Goal: Task Accomplishment & Management: Manage account settings

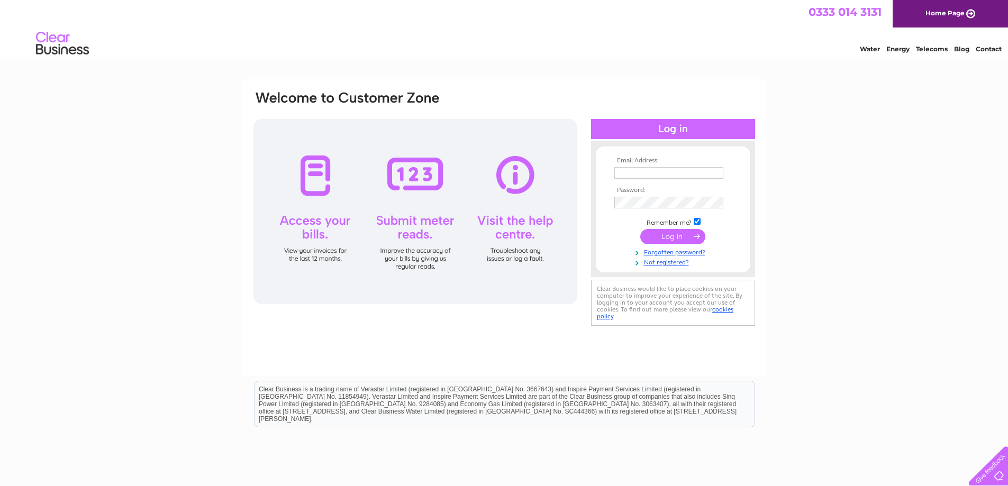
type input "grahamknight_1@hotmail.com"
click at [663, 239] on input "submit" at bounding box center [672, 236] width 65 height 15
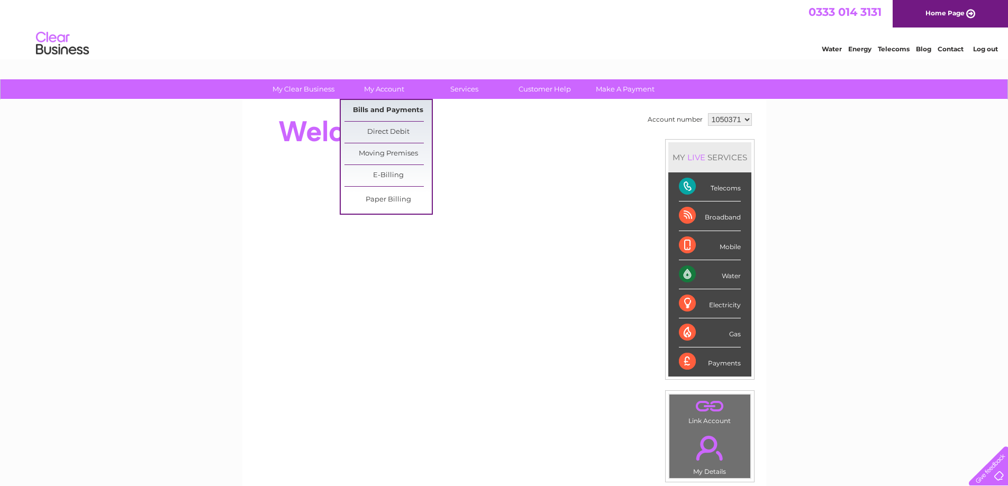
click at [389, 116] on link "Bills and Payments" at bounding box center [387, 110] width 87 height 21
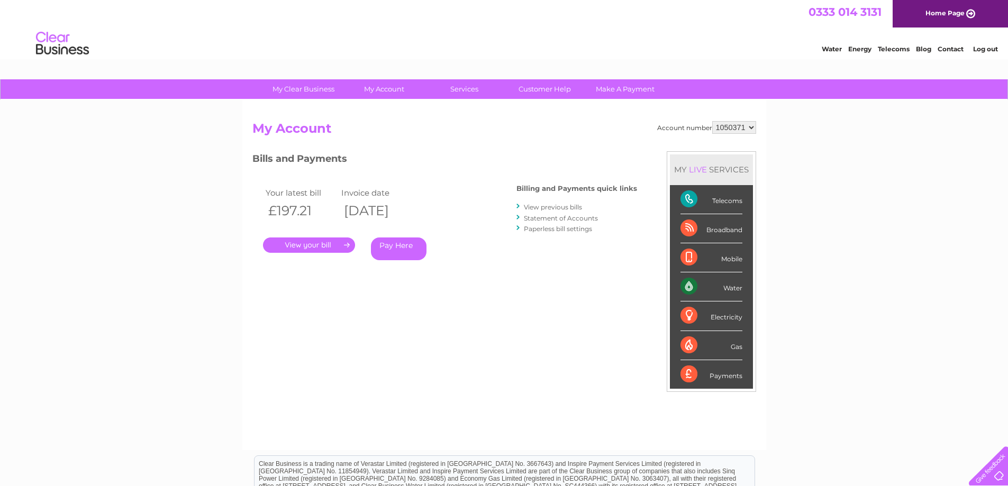
click at [307, 249] on link "." at bounding box center [309, 245] width 92 height 15
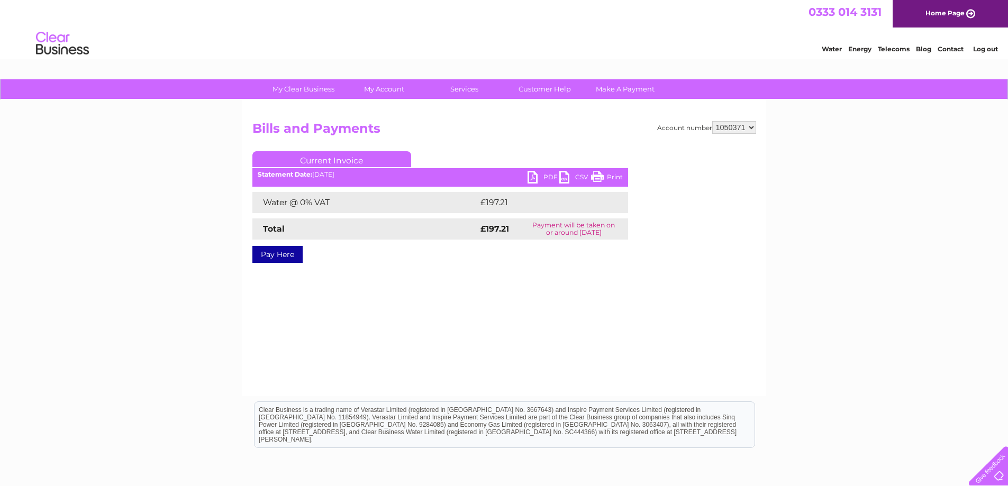
click at [536, 177] on link "PDF" at bounding box center [544, 178] width 32 height 15
click at [990, 53] on link "Log out" at bounding box center [985, 49] width 25 height 8
